Goal: Contribute content: Add original content to the website for others to see

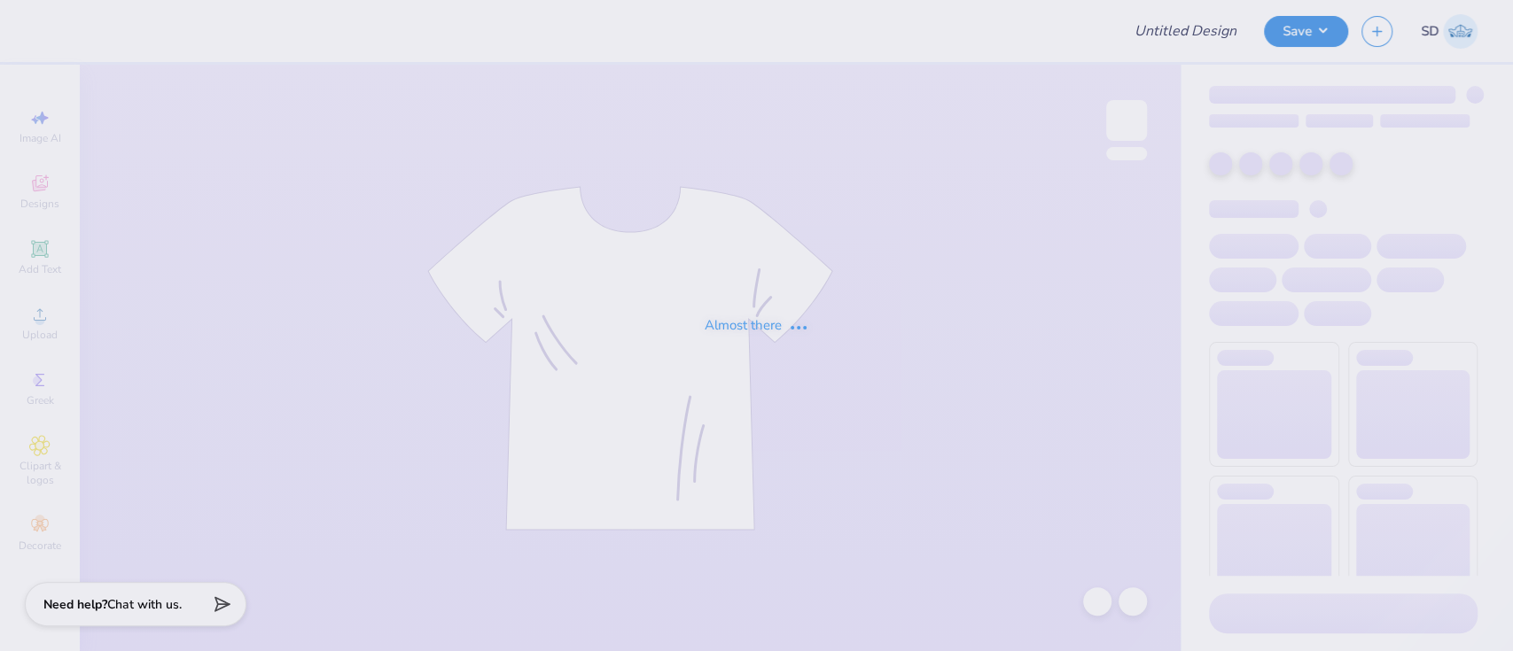
type input "PBL [PERSON_NAME] Dupe"
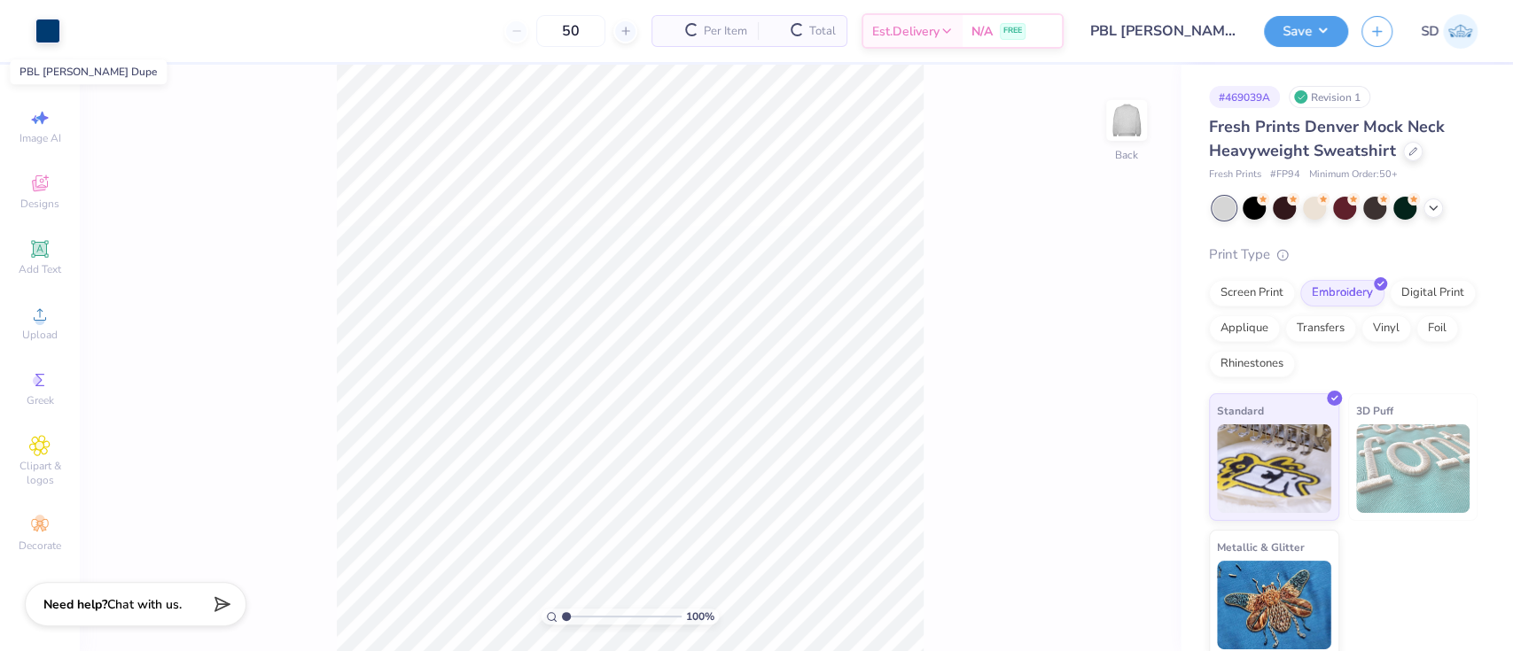
click at [1191, 32] on input "PBL [PERSON_NAME] Dupe" at bounding box center [1164, 30] width 174 height 35
click at [1168, 32] on input "PBL [PERSON_NAME] Dupe" at bounding box center [1164, 30] width 174 height 35
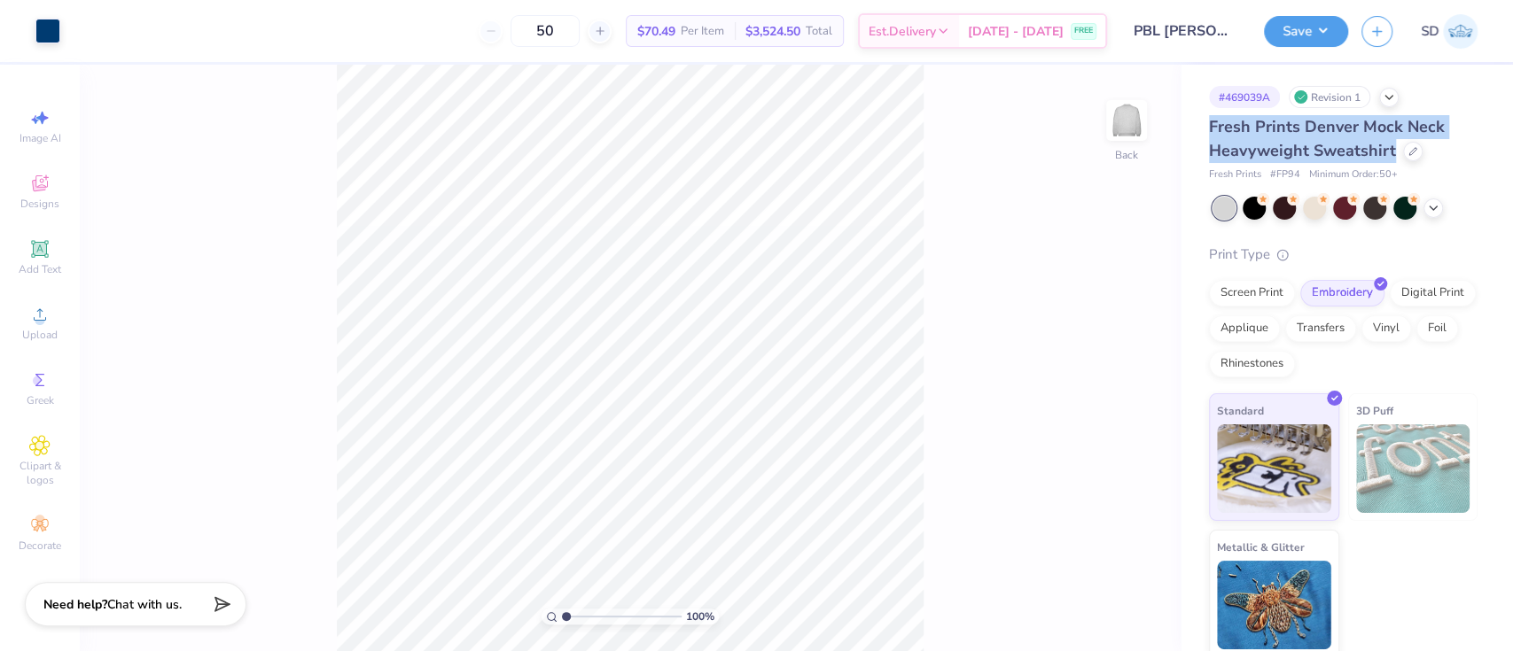
drag, startPoint x: 1209, startPoint y: 124, endPoint x: 1398, endPoint y: 141, distance: 189.5
click at [1398, 141] on div "Fresh Prints Denver Mock Neck Heavyweight Sweatshirt" at bounding box center [1343, 139] width 269 height 48
copy span "Fresh Prints Denver Mock Neck Heavyweight Sweatshirt"
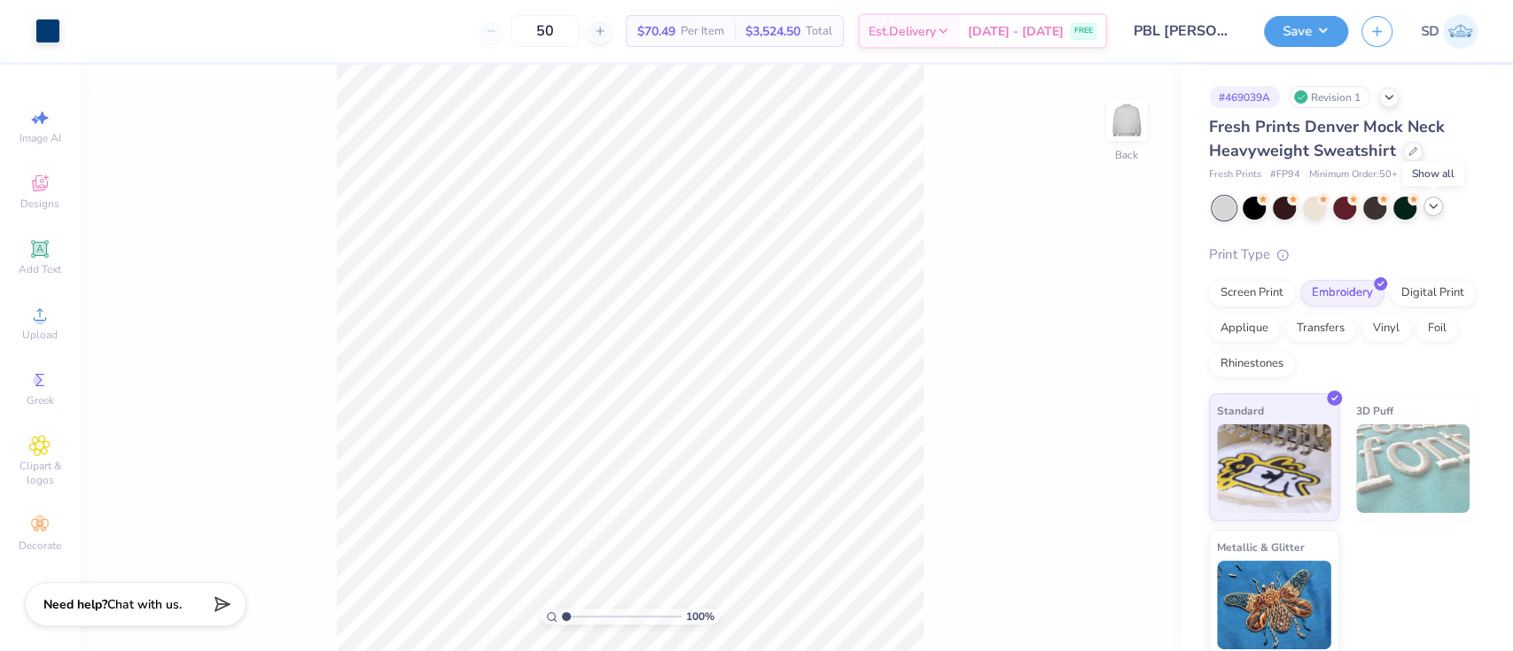
click at [1429, 209] on icon at bounding box center [1433, 206] width 14 height 14
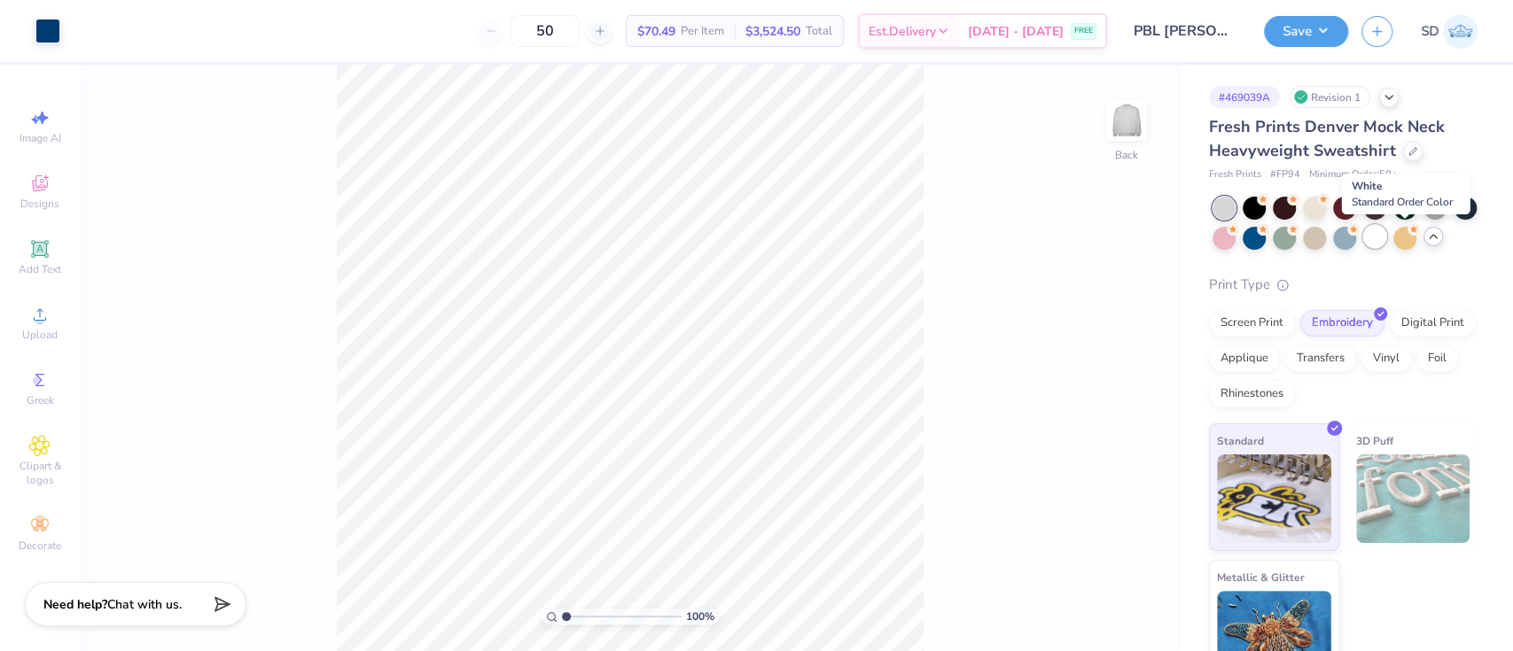
click at [1386, 240] on div at bounding box center [1374, 236] width 23 height 23
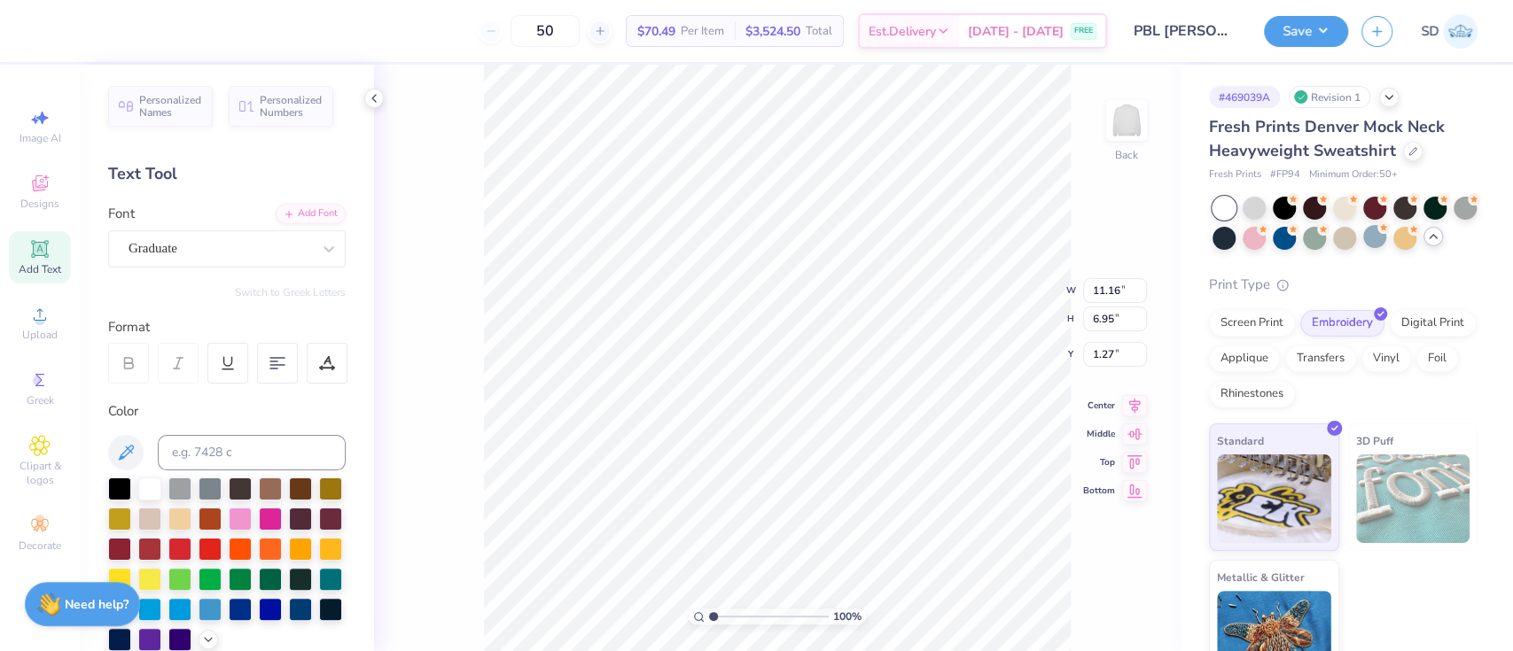
scroll to position [19, 2]
click at [635, 181] on div "100 % Back" at bounding box center [777, 358] width 806 height 587
click at [45, 34] on div at bounding box center [47, 29] width 25 height 25
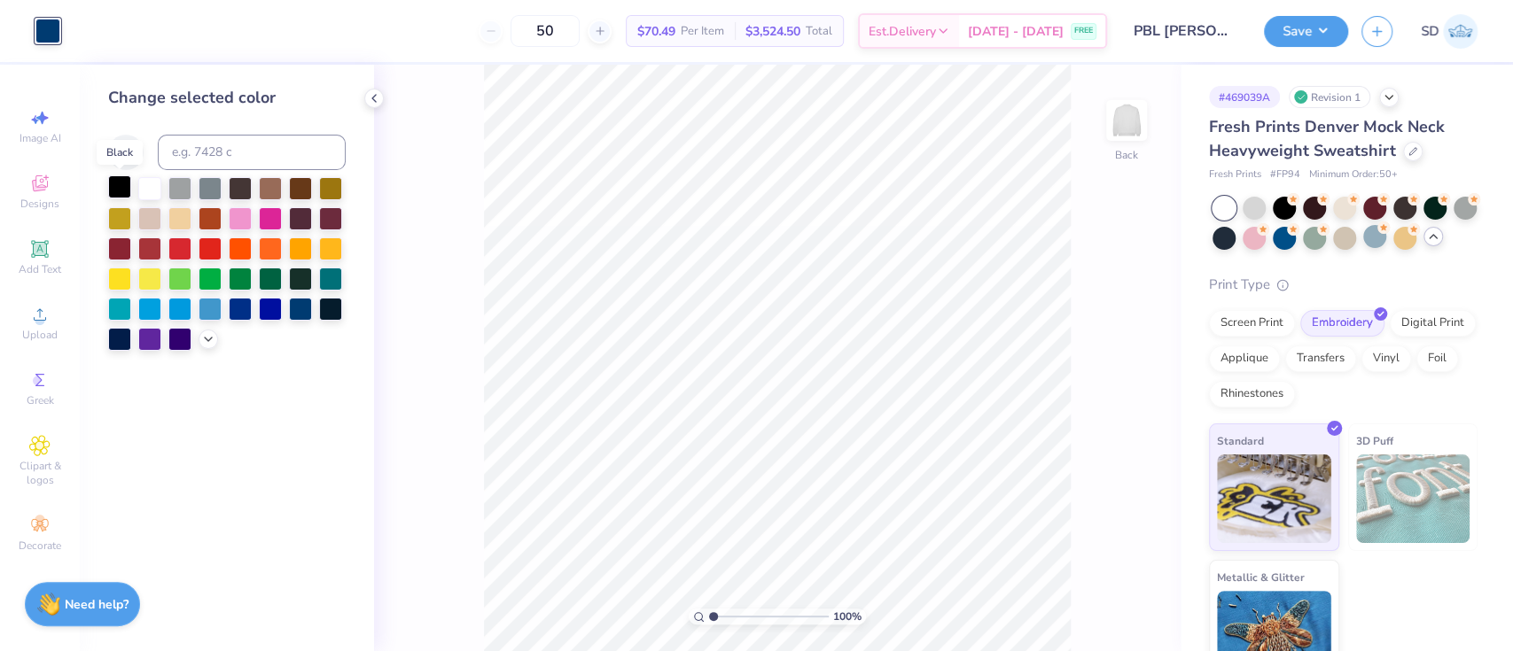
click at [113, 190] on div at bounding box center [119, 186] width 23 height 23
